Goal: Information Seeking & Learning: Learn about a topic

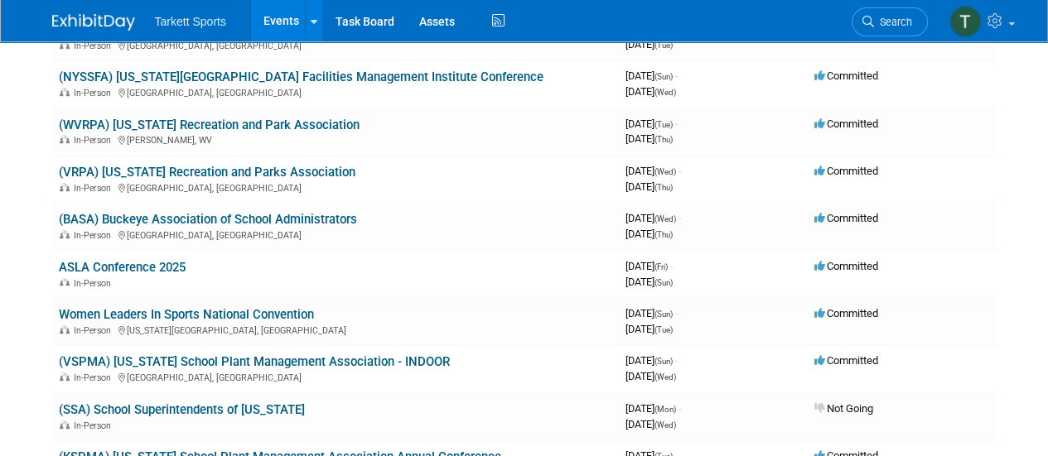
scroll to position [563, 0]
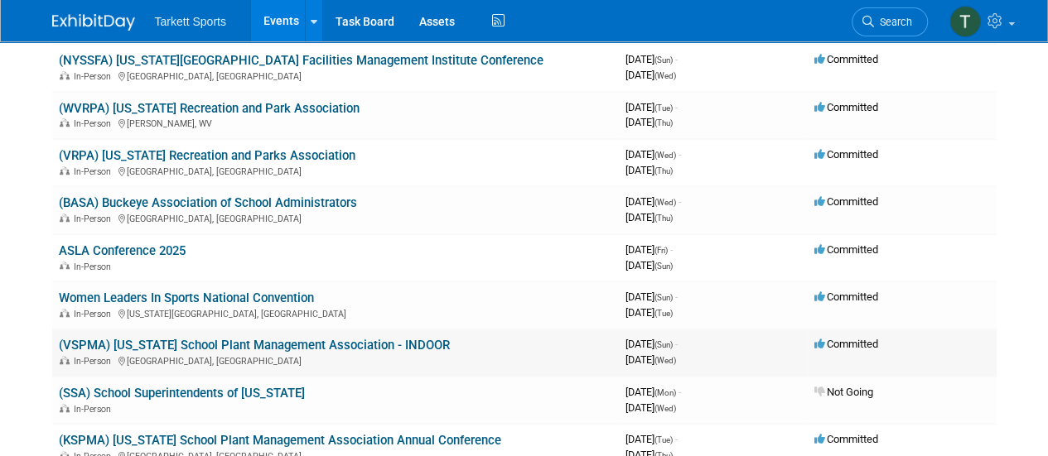
click at [336, 342] on link "(VSPMA) [US_STATE] School Plant Management Association - INDOOR" at bounding box center [254, 345] width 391 height 15
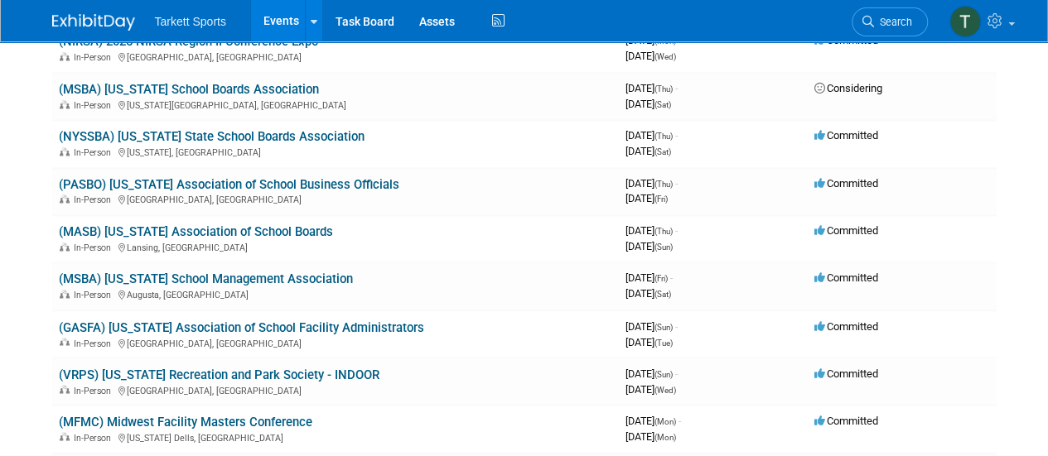
scroll to position [1259, 0]
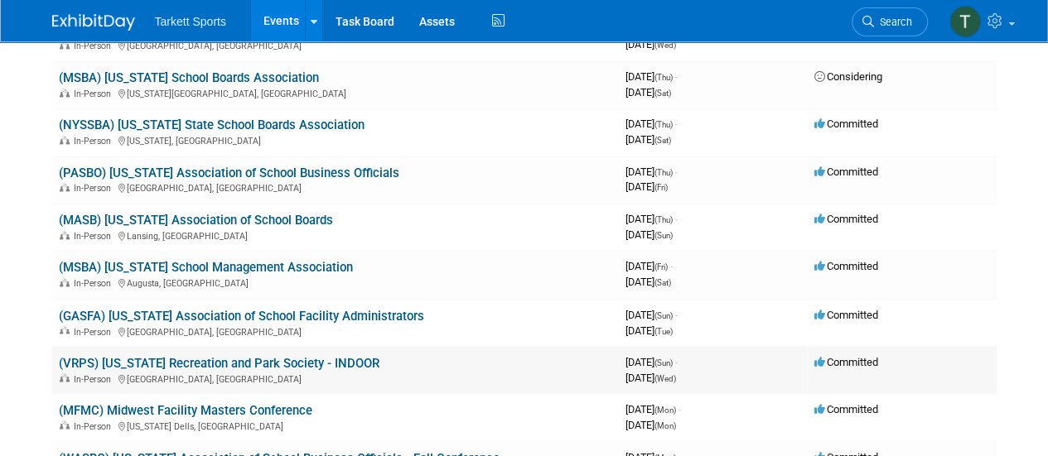
click at [287, 360] on link "(VRPS) [US_STATE] Recreation and Park Society - INDOOR" at bounding box center [219, 362] width 321 height 15
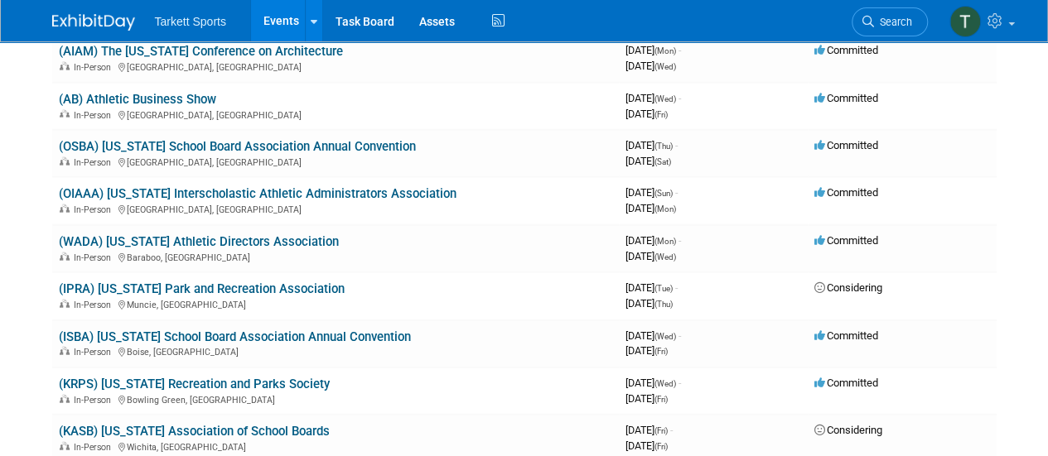
scroll to position [1889, 0]
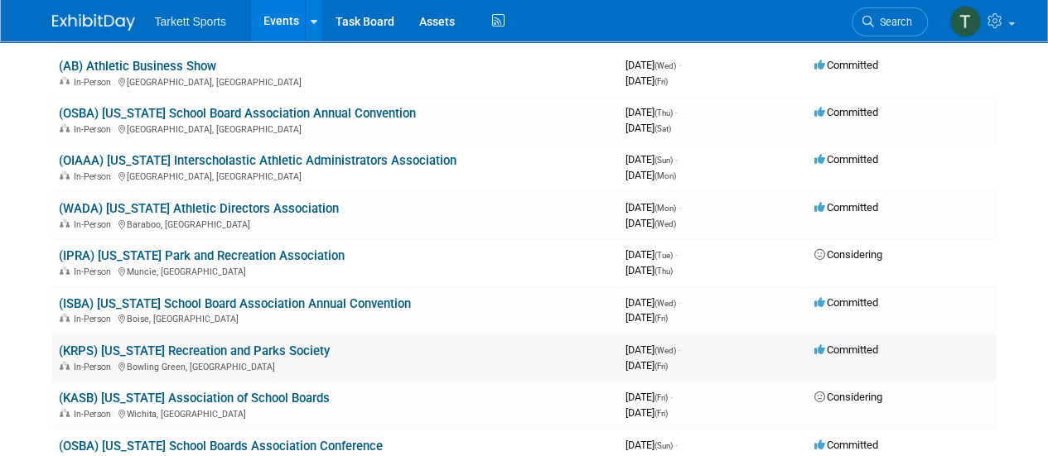
click at [245, 348] on link "(KRPS) [US_STATE] Recreation and Parks Society" at bounding box center [194, 351] width 271 height 15
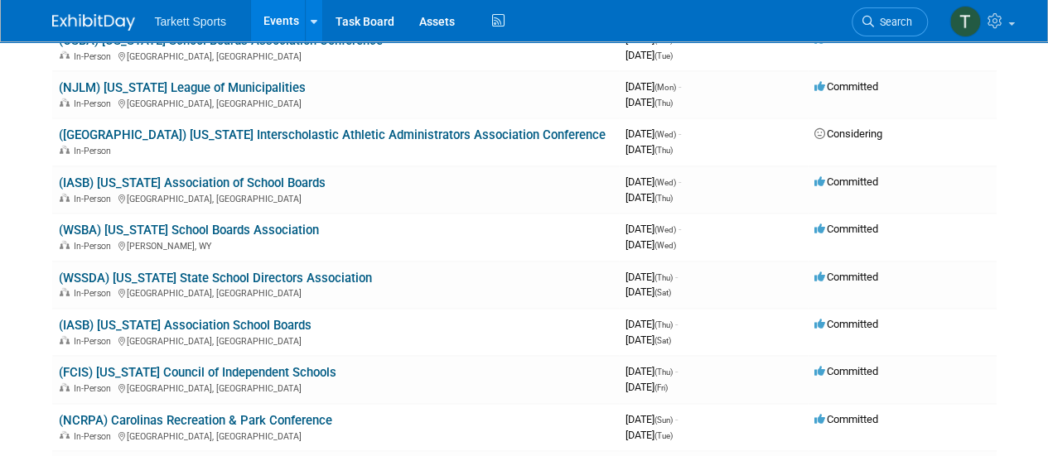
scroll to position [2320, 0]
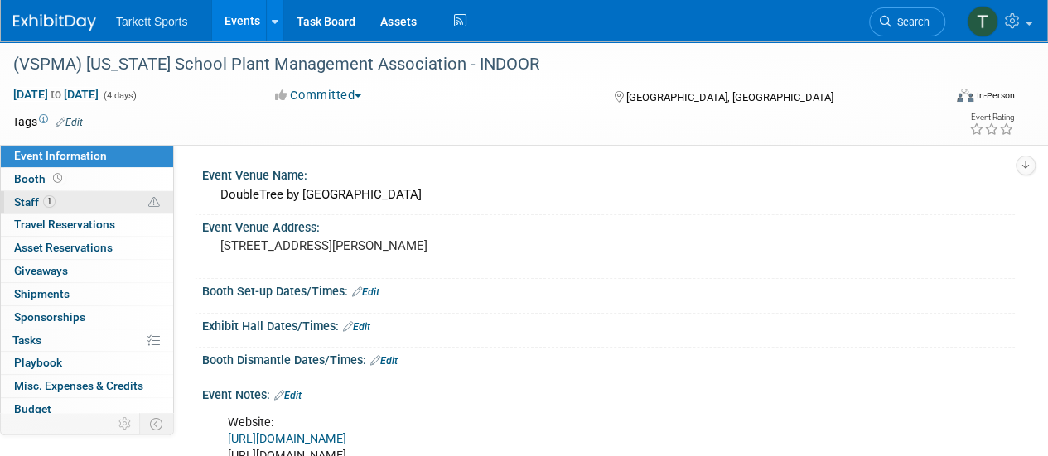
click at [25, 198] on span "Staff 1" at bounding box center [34, 202] width 41 height 13
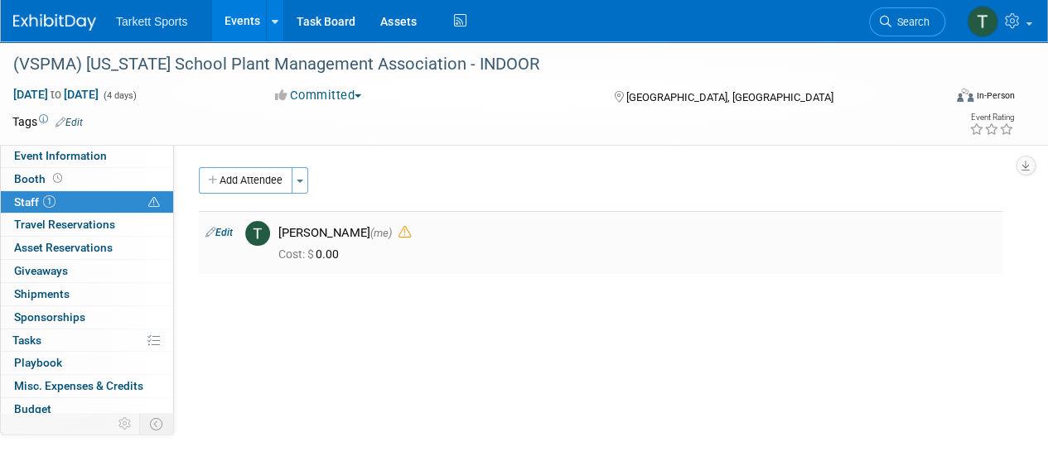
click at [398, 236] on icon at bounding box center [404, 232] width 12 height 12
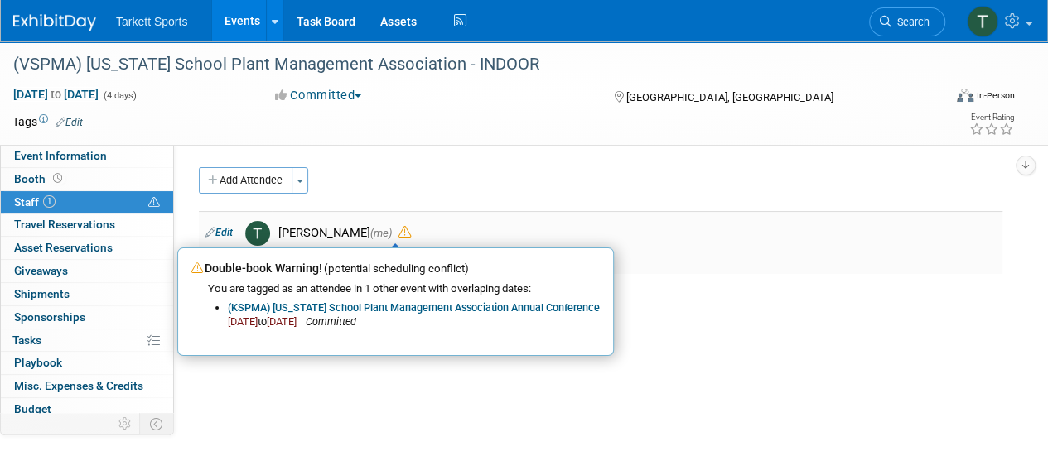
click at [398, 236] on icon at bounding box center [404, 232] width 12 height 12
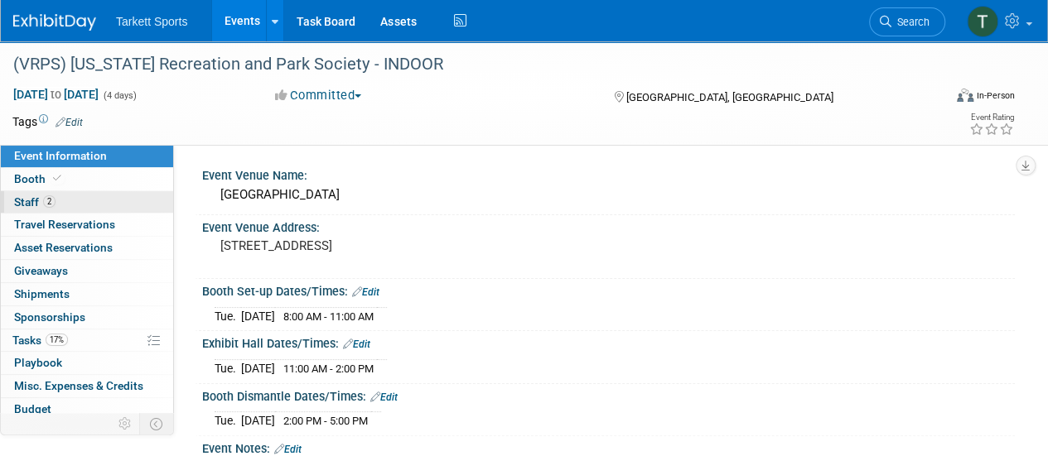
click at [22, 202] on span "Staff 2" at bounding box center [34, 202] width 41 height 13
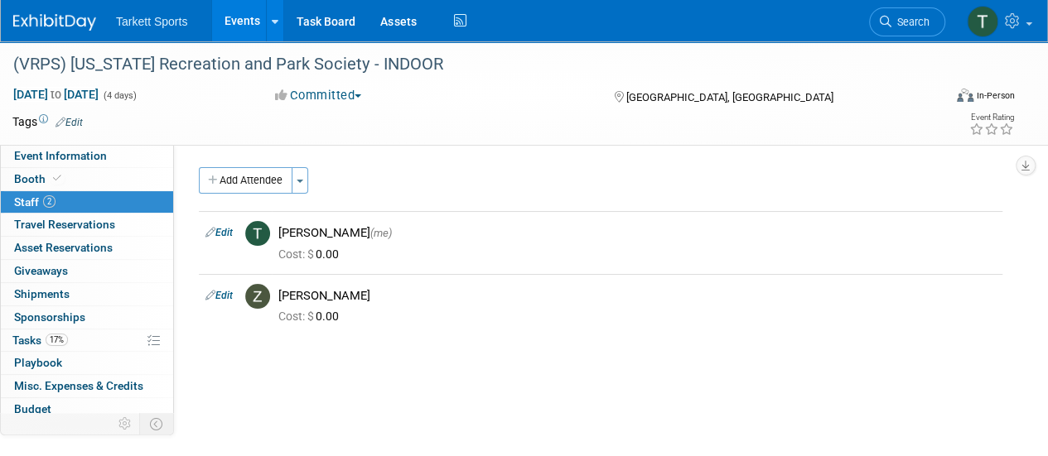
click at [22, 202] on span "Staff 2" at bounding box center [34, 202] width 41 height 13
click at [23, 180] on span "Booth" at bounding box center [39, 178] width 51 height 13
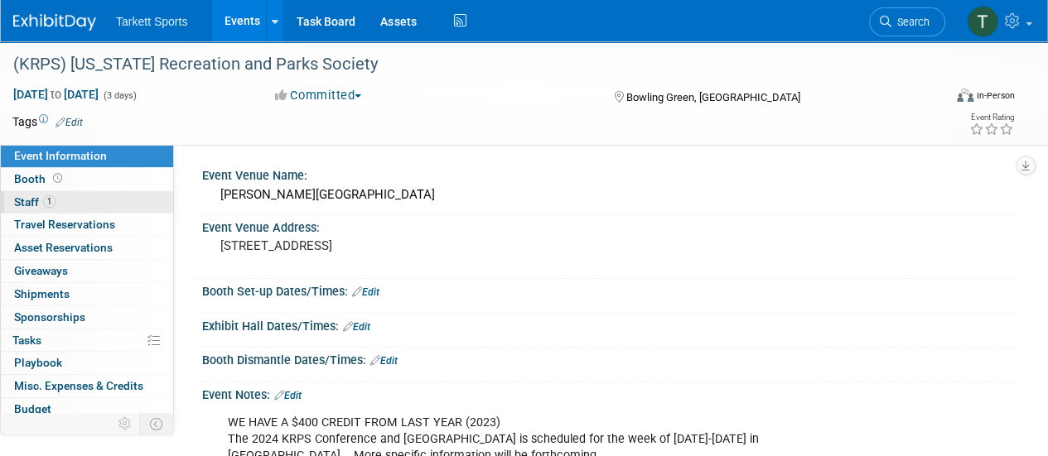
click at [29, 206] on span "Staff 1" at bounding box center [34, 202] width 41 height 13
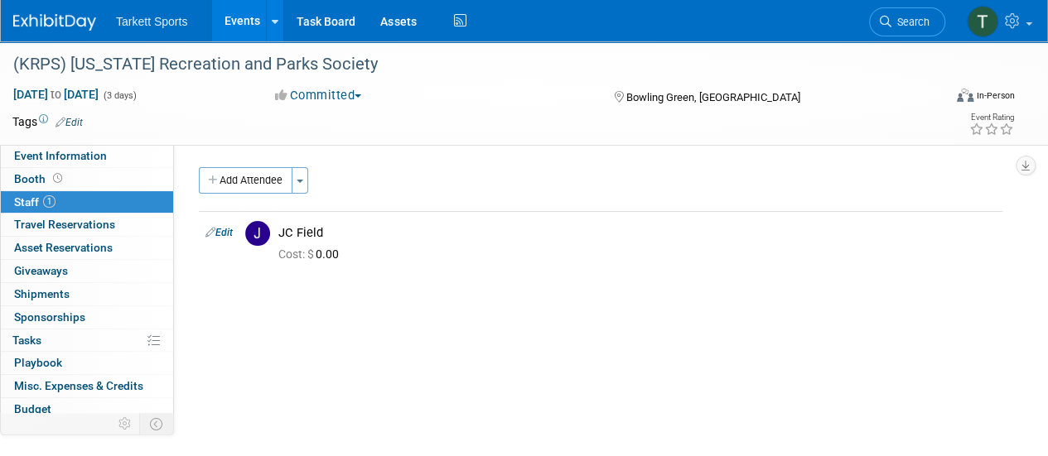
click at [29, 206] on span "Staff 1" at bounding box center [34, 202] width 41 height 13
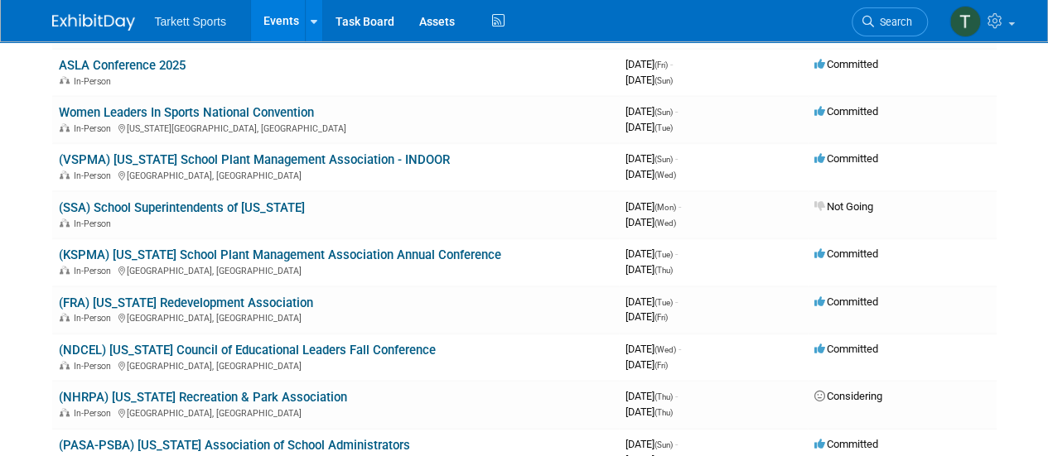
scroll to position [734, 0]
